Goal: Check status: Check status

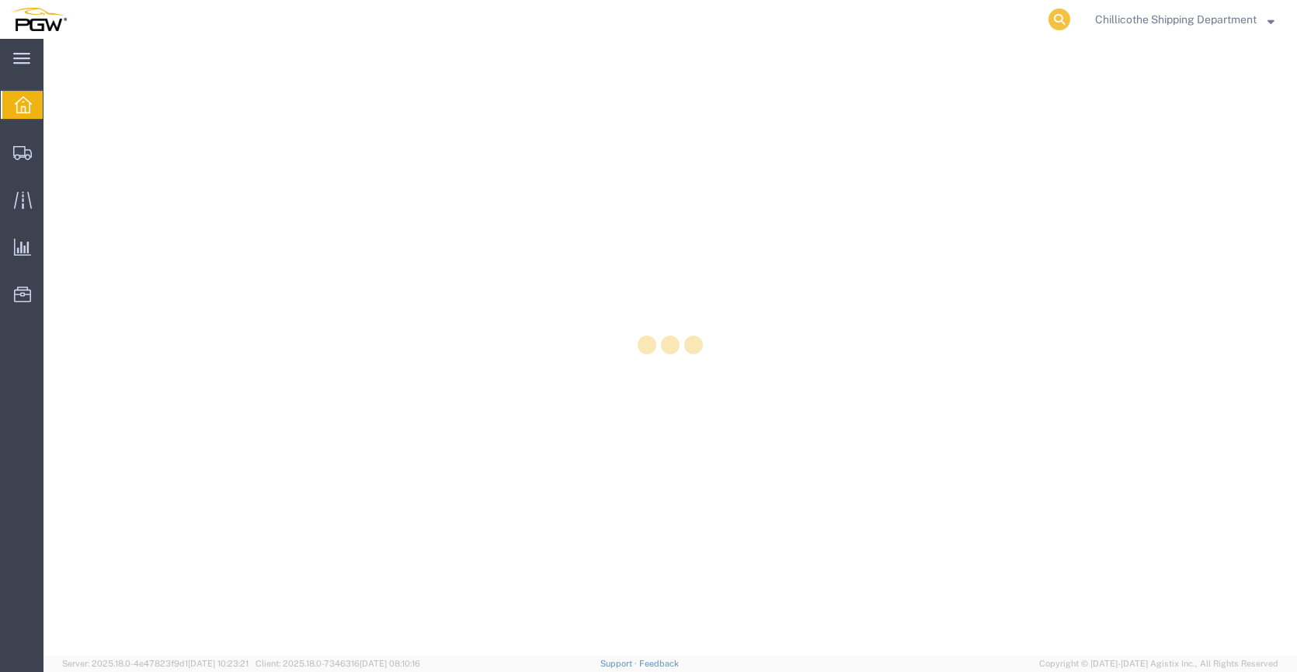
click at [1062, 20] on icon at bounding box center [1059, 20] width 22 height 22
click at [830, 20] on input "search" at bounding box center [812, 19] width 472 height 37
type input "667244"
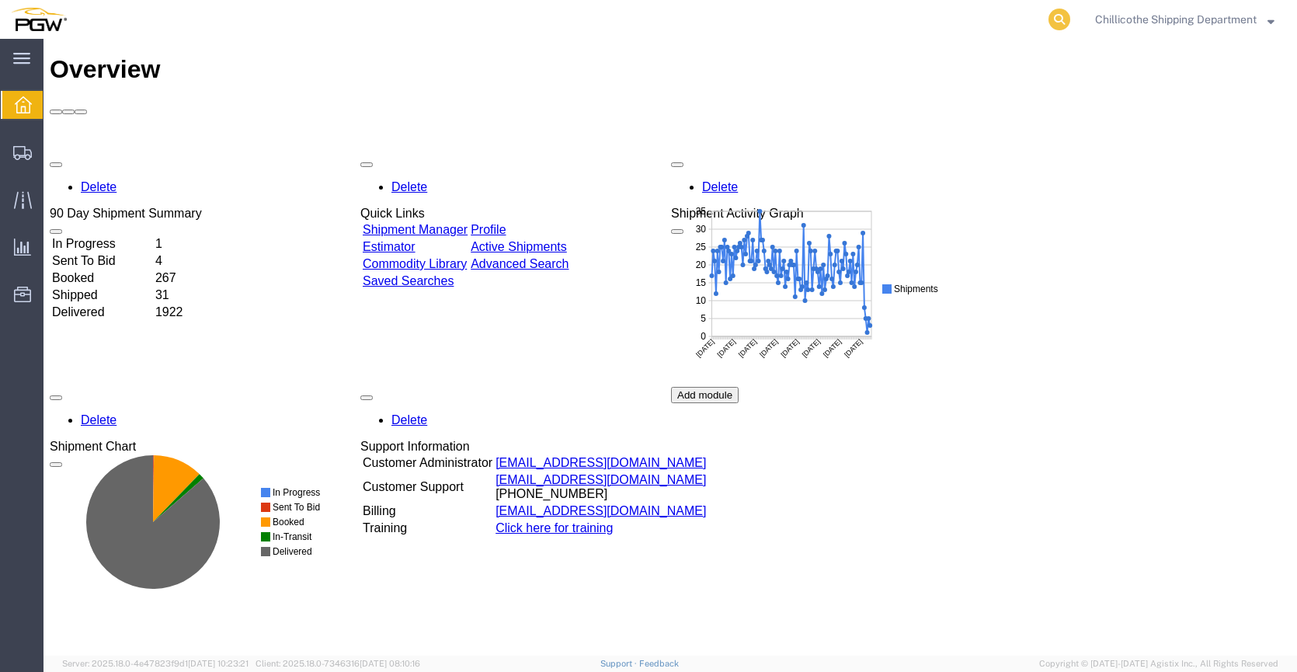
click at [1051, 19] on icon at bounding box center [1059, 20] width 22 height 22
type input "667244"
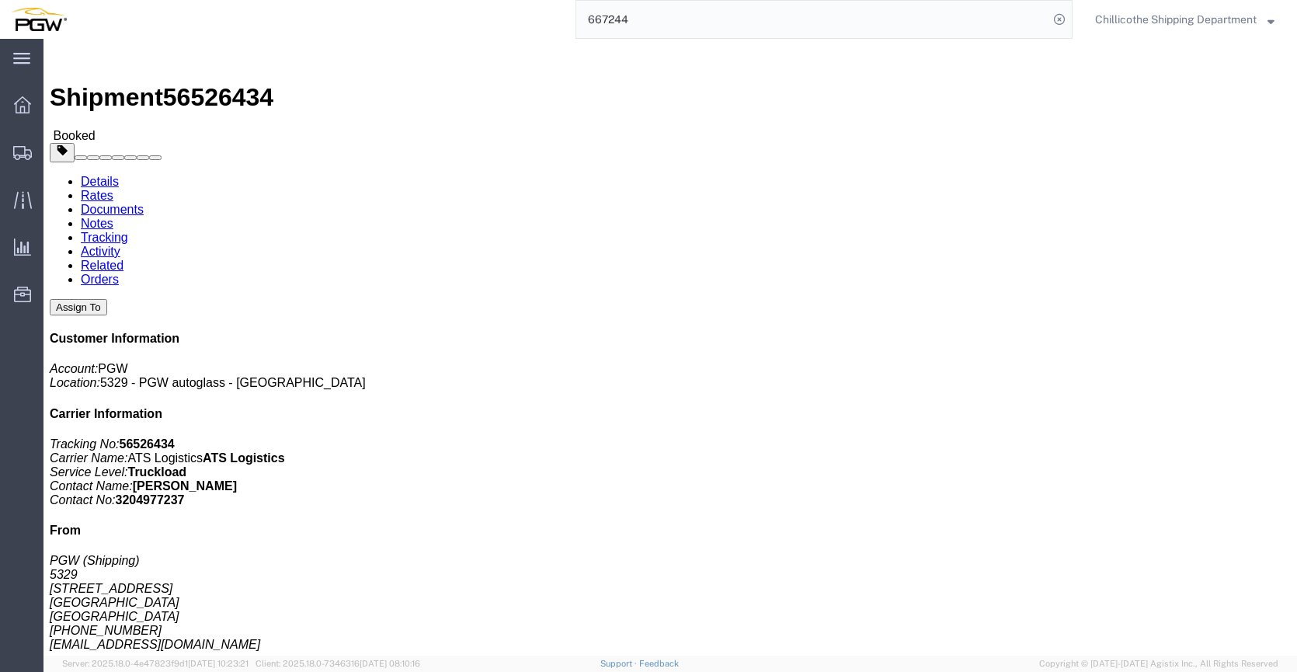
click link "Documents"
